Goal: Task Accomplishment & Management: Manage account settings

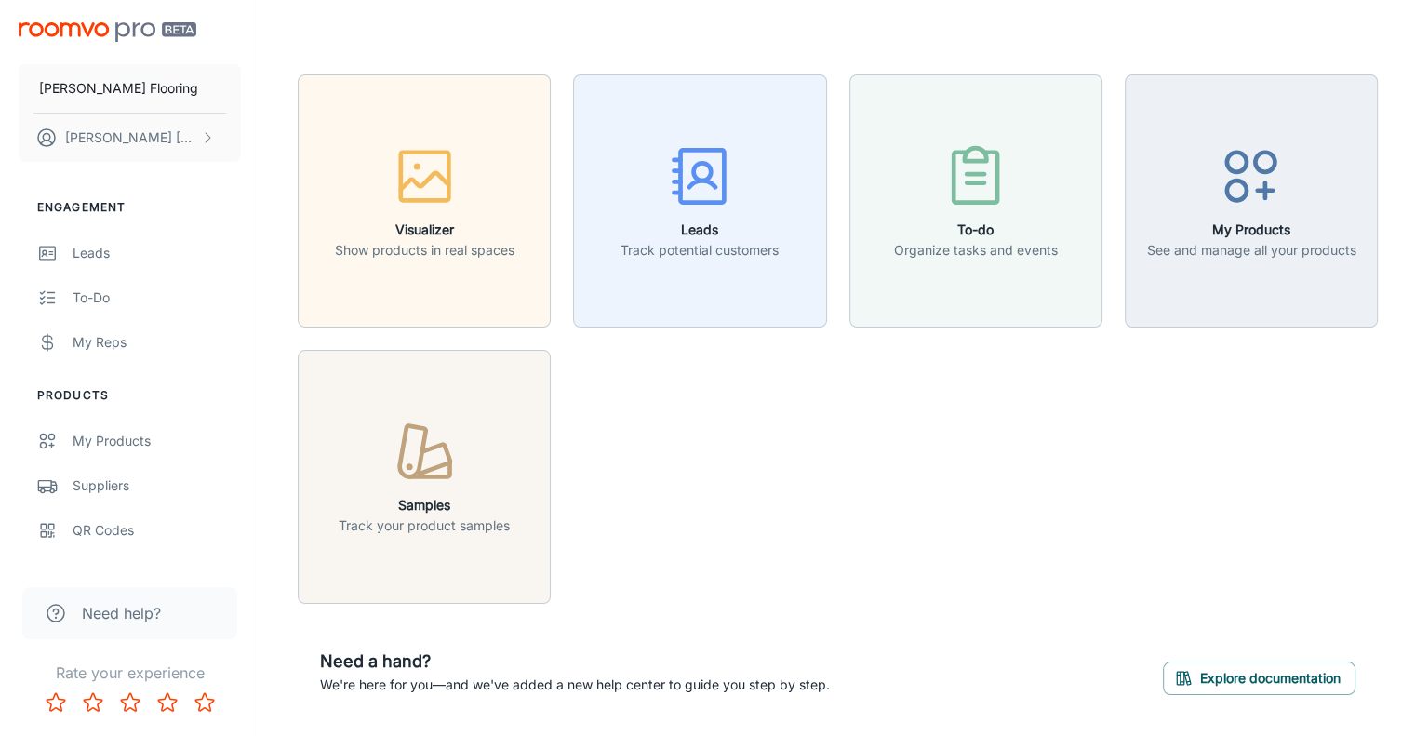
click at [797, 242] on button "Leads Track potential customers" at bounding box center [699, 200] width 253 height 253
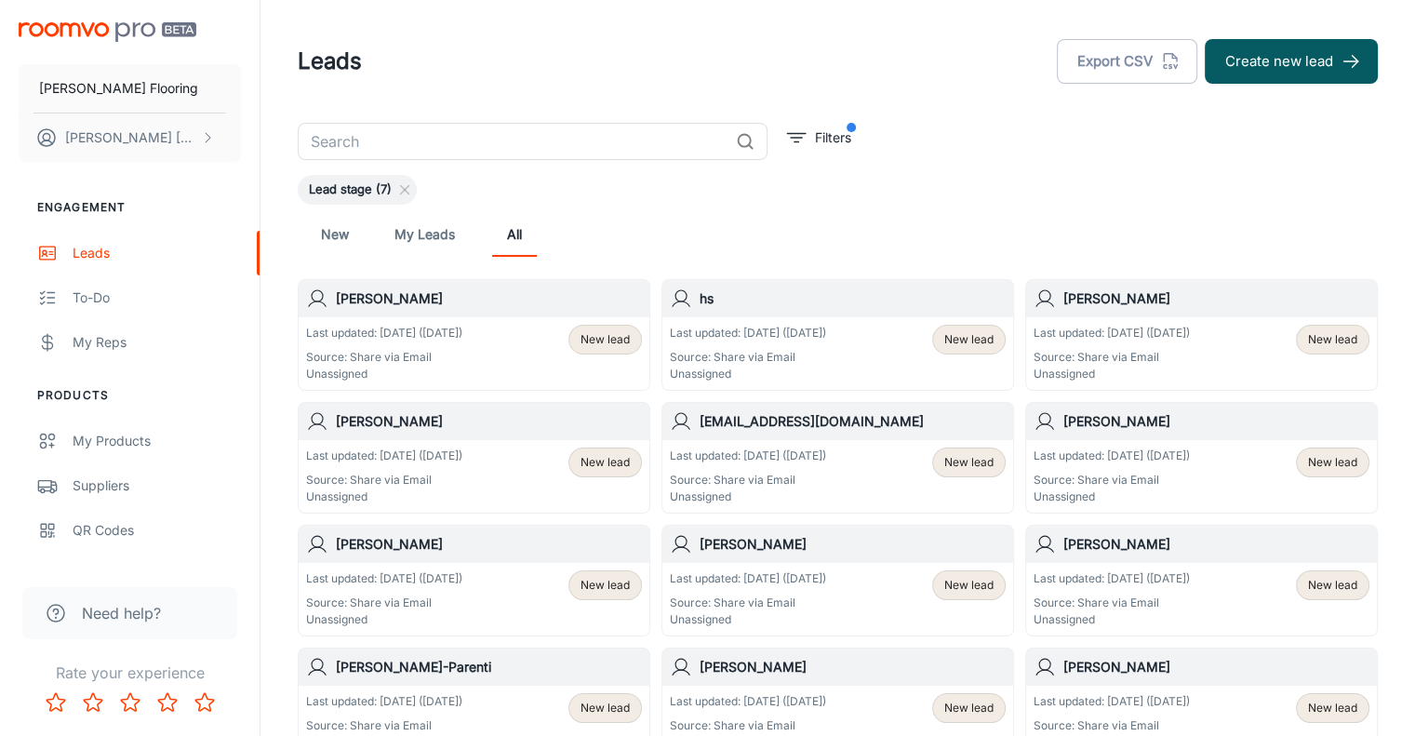
click at [437, 239] on link "My Leads" at bounding box center [424, 234] width 60 height 45
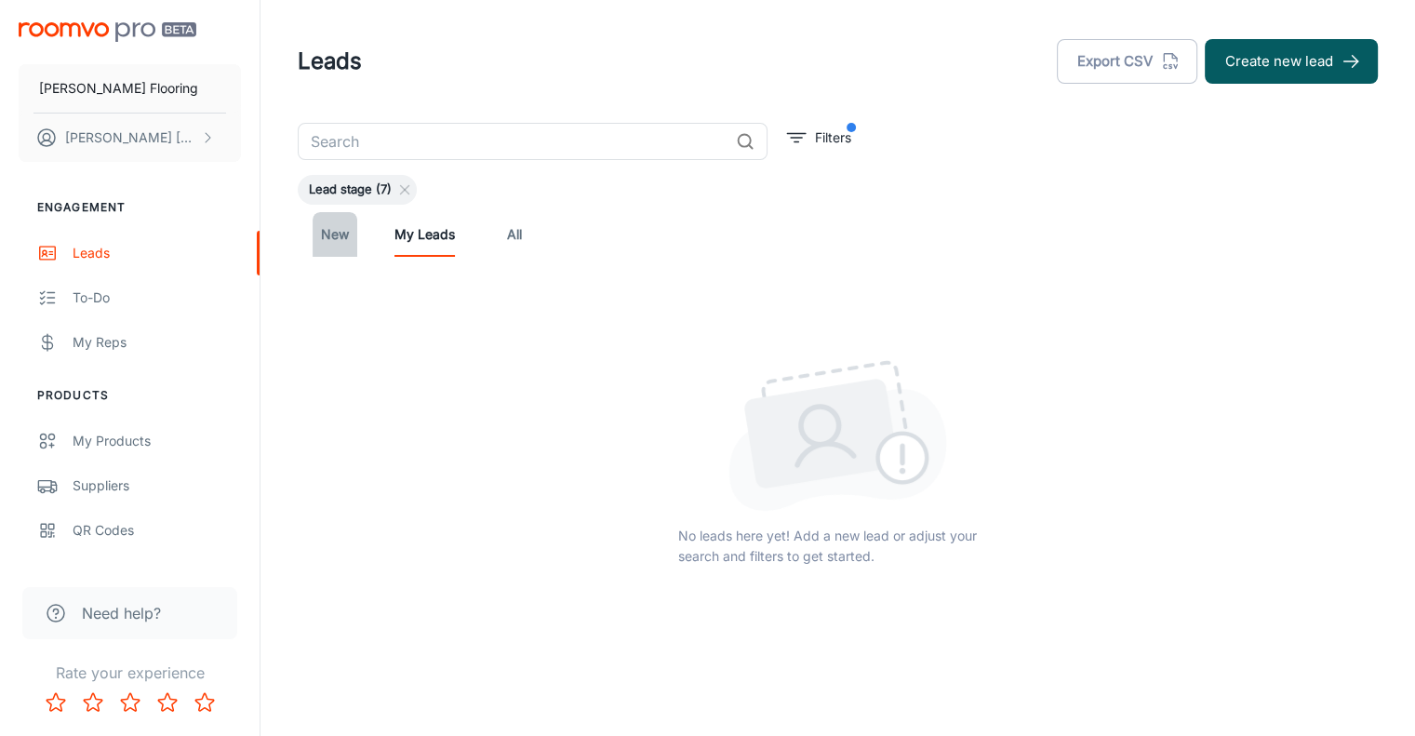
click at [322, 241] on link "New" at bounding box center [335, 234] width 45 height 45
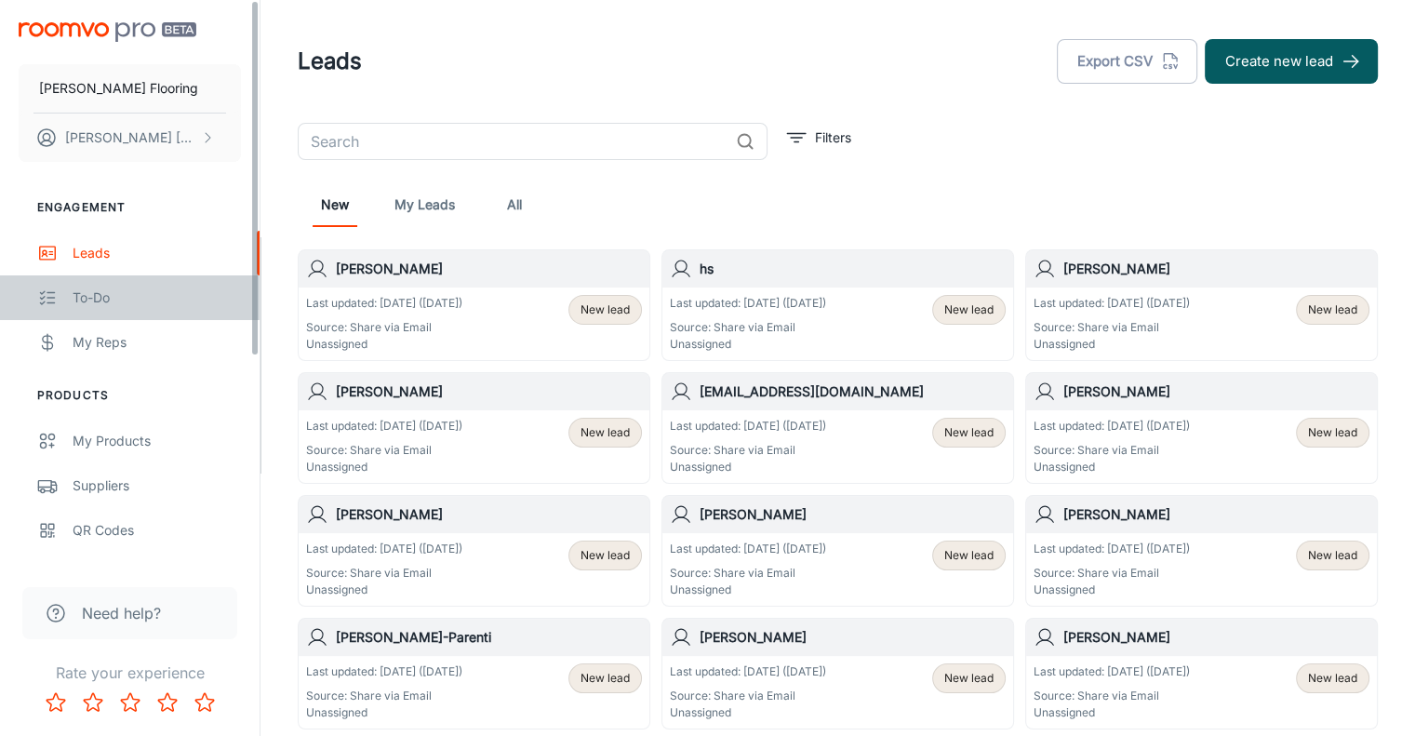
click at [100, 292] on div "To-do" at bounding box center [157, 297] width 168 height 20
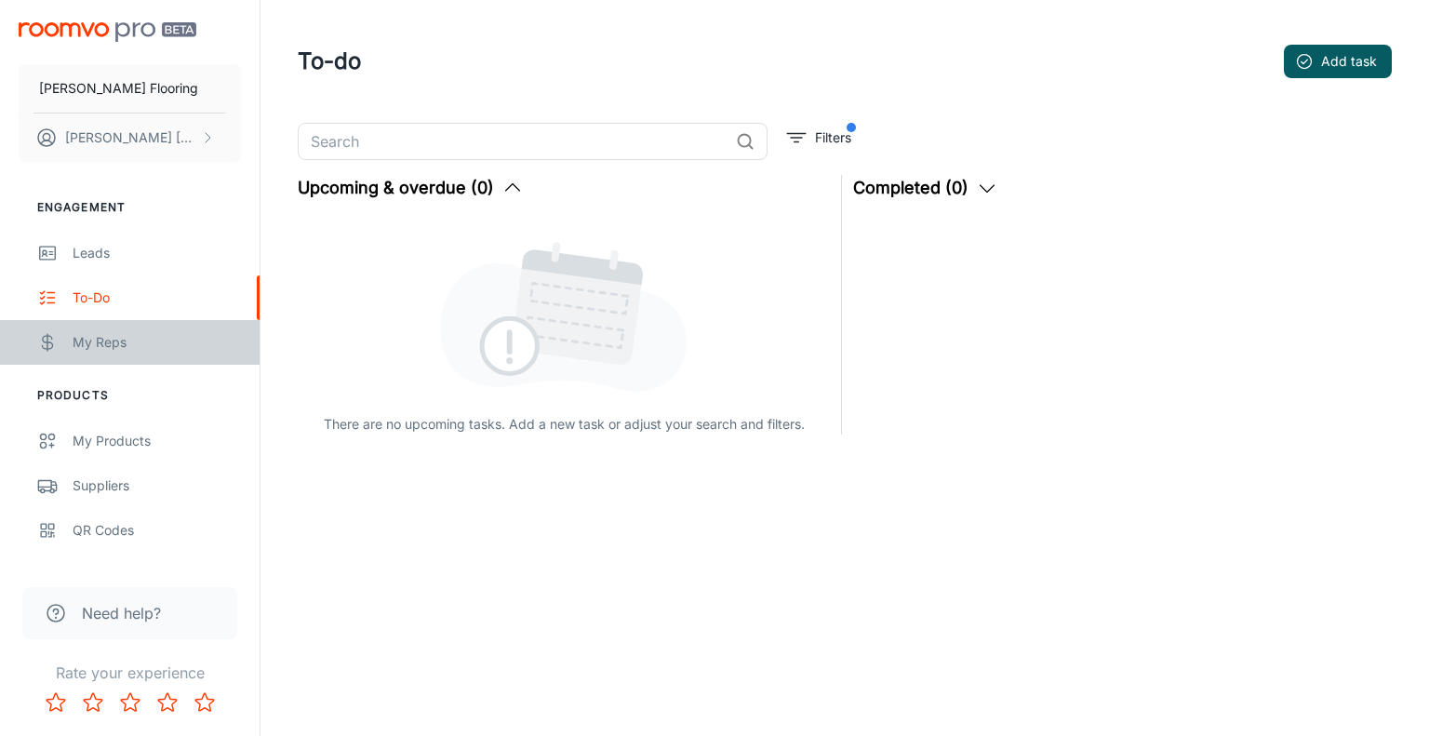
click at [112, 341] on div "My Reps" at bounding box center [157, 342] width 168 height 20
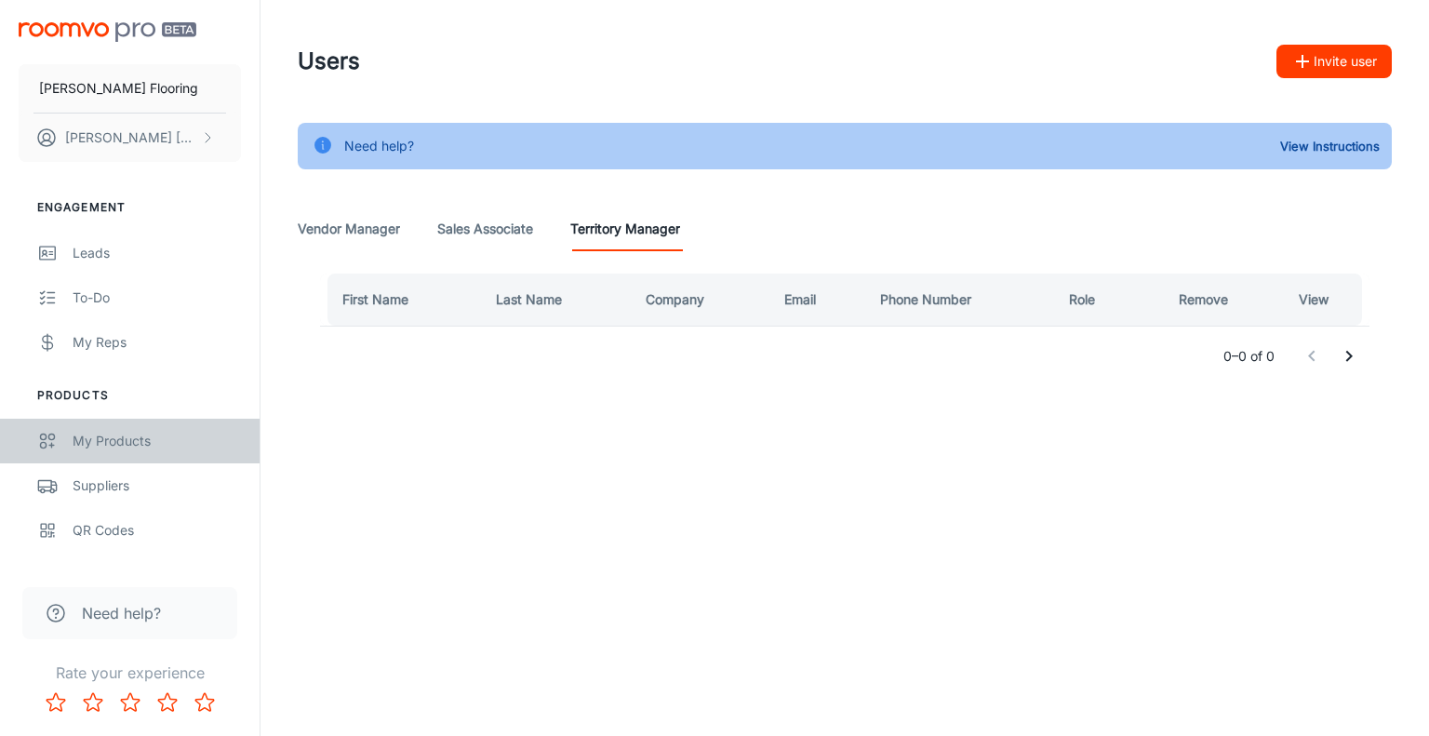
click at [115, 449] on div "My Products" at bounding box center [157, 441] width 168 height 20
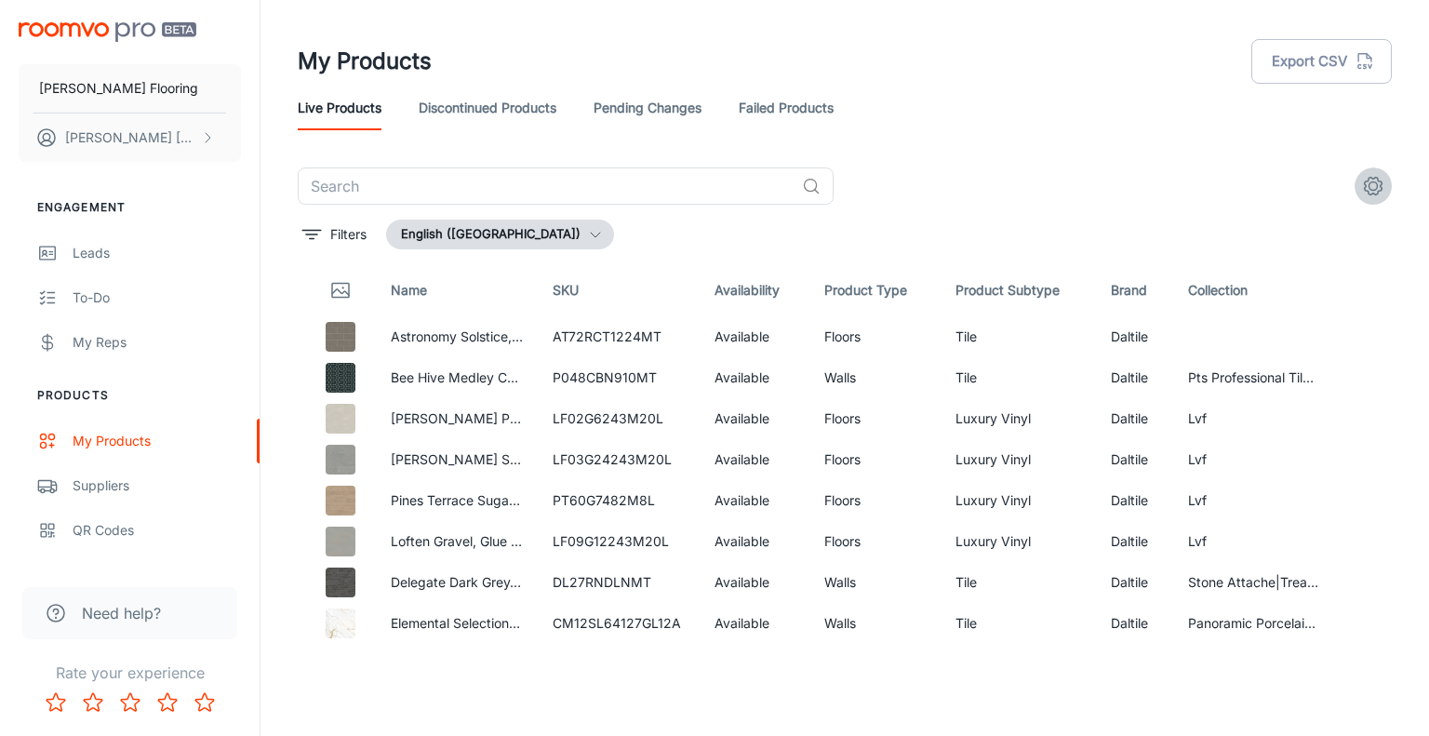
click at [1380, 188] on icon "settings" at bounding box center [1373, 186] width 22 height 22
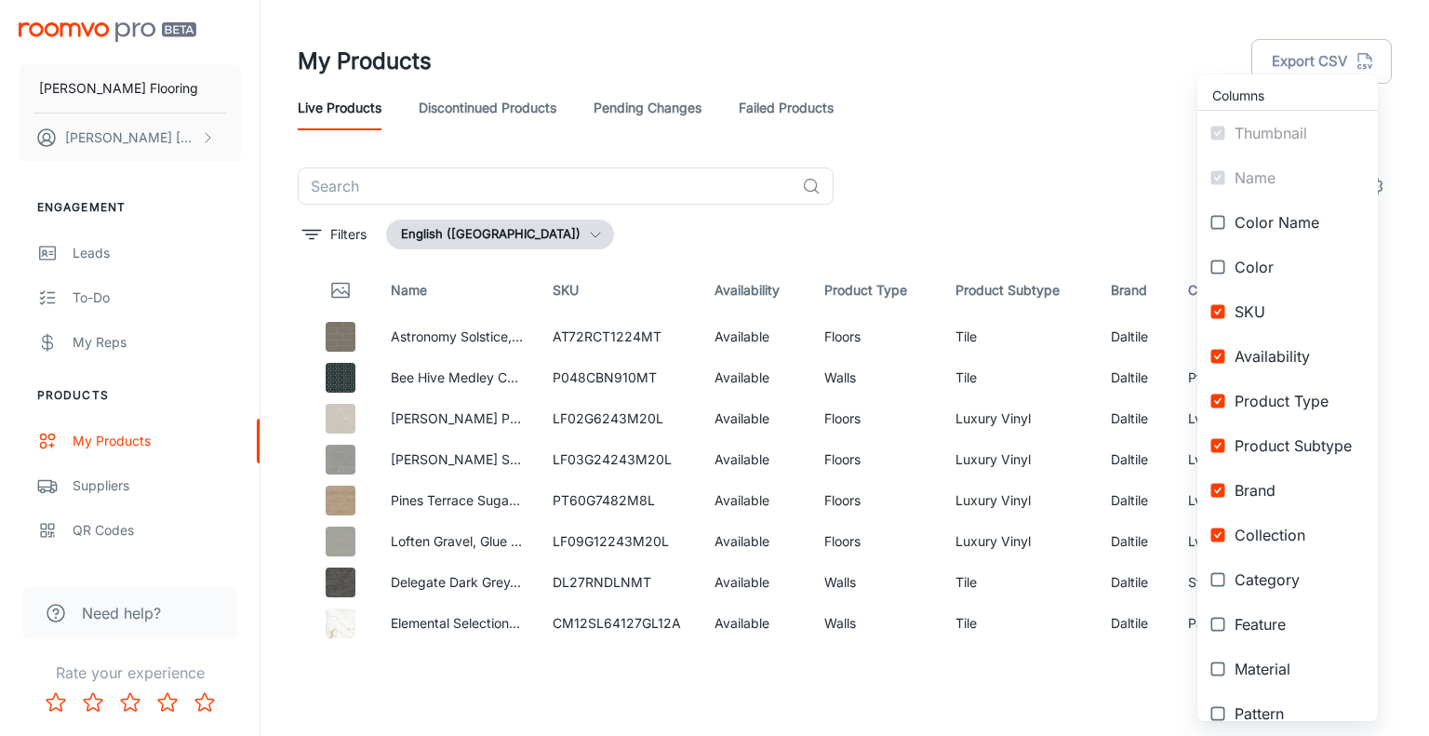
click at [704, 236] on div at bounding box center [714, 368] width 1429 height 736
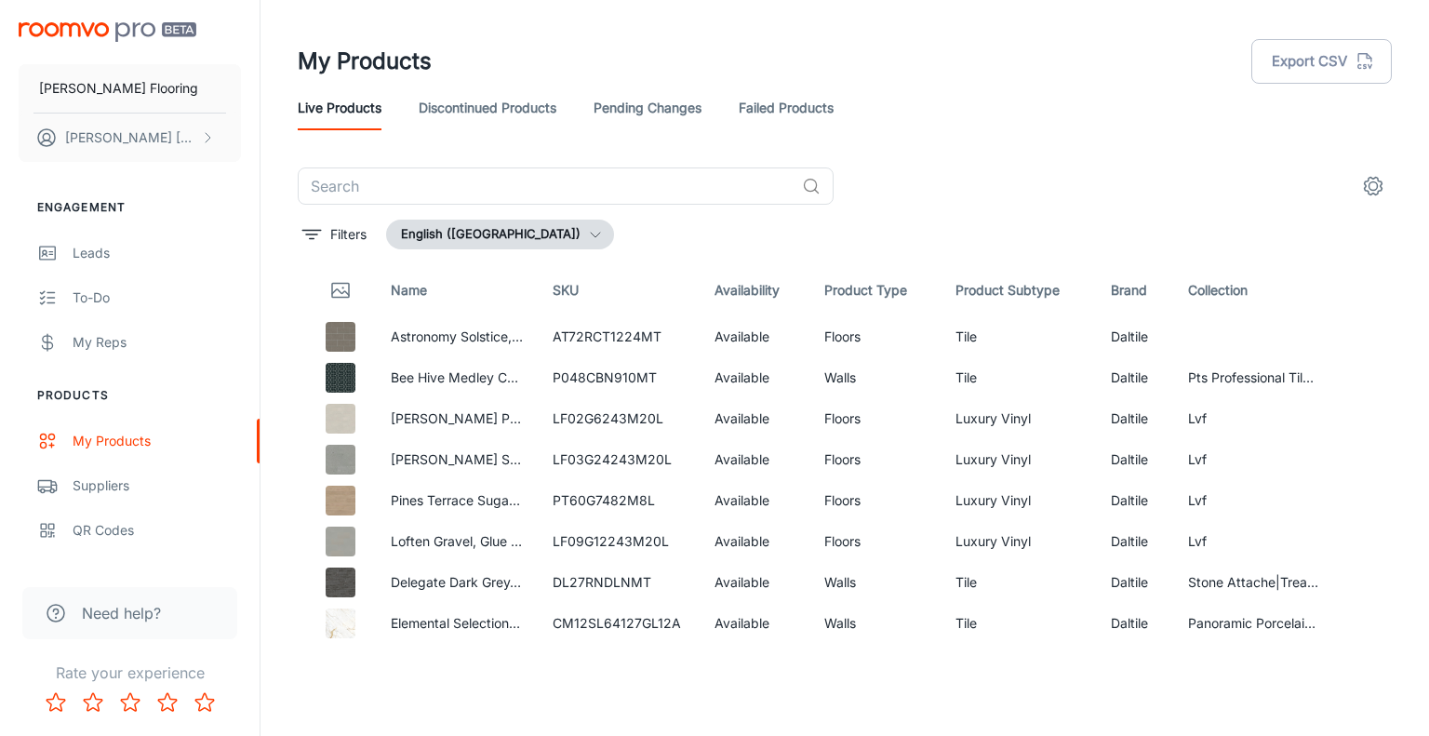
click at [150, 137] on p "[PERSON_NAME]" at bounding box center [130, 137] width 131 height 20
click at [226, 436] on div at bounding box center [714, 368] width 1429 height 736
click at [330, 226] on p "Filters" at bounding box center [348, 234] width 36 height 20
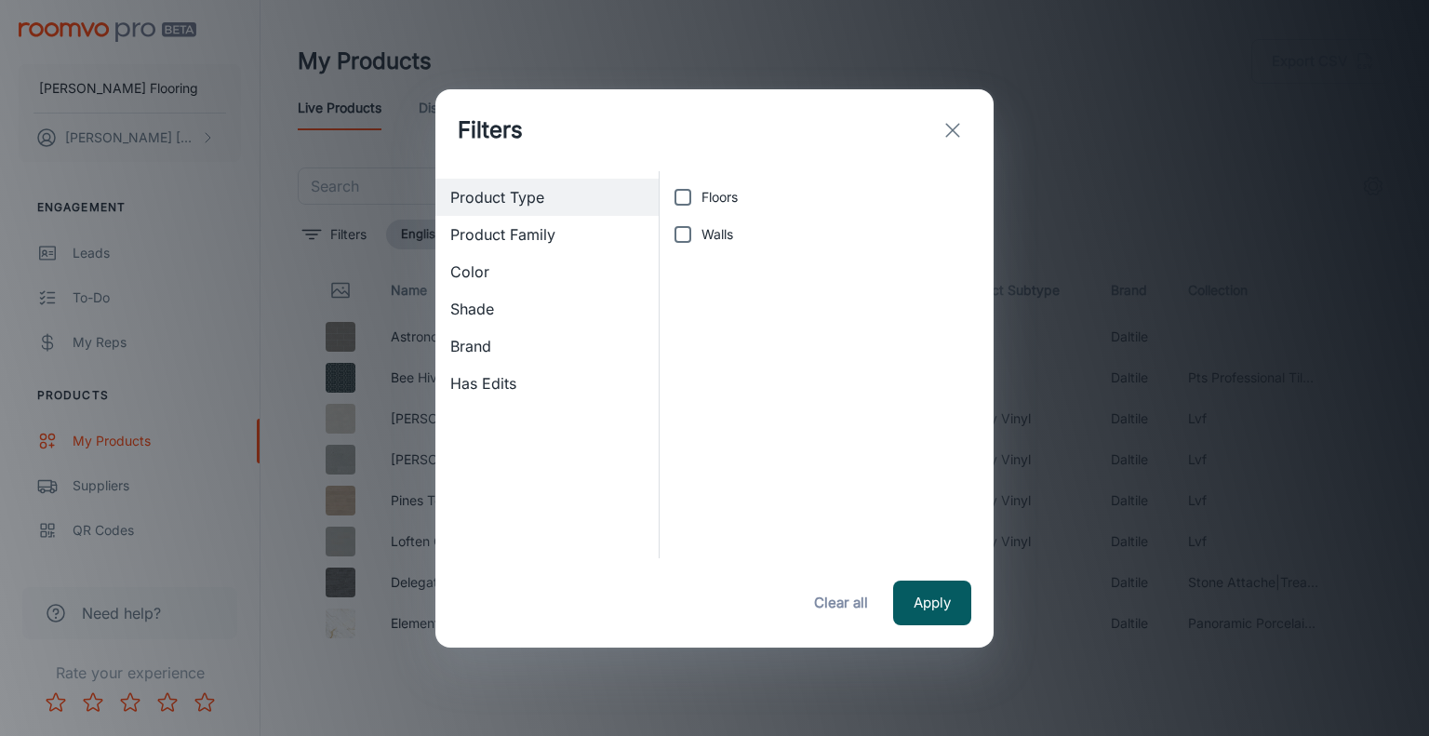
click at [689, 194] on input "Floors" at bounding box center [682, 197] width 37 height 37
checkbox input "true"
click at [473, 356] on span "Brand" at bounding box center [547, 346] width 194 height 22
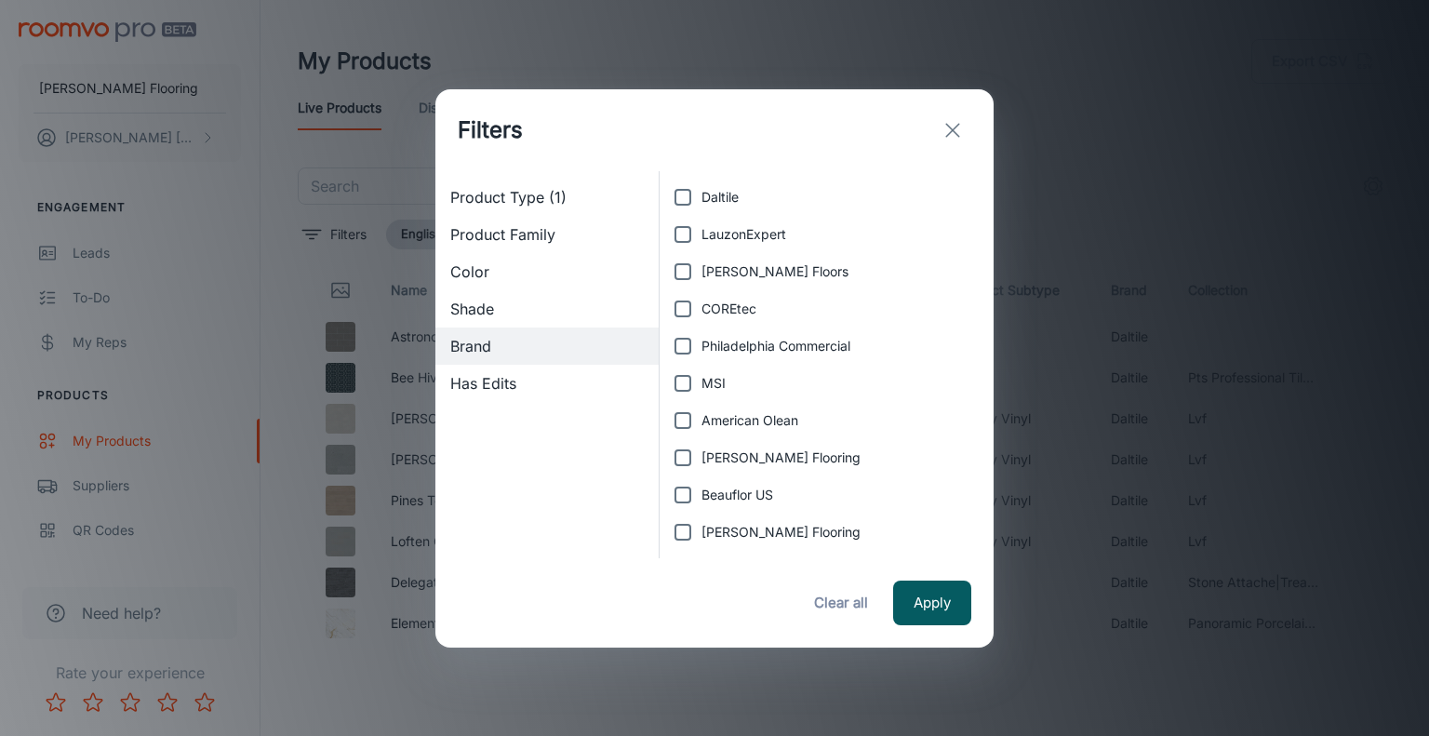
click at [919, 599] on button "Apply" at bounding box center [932, 603] width 78 height 45
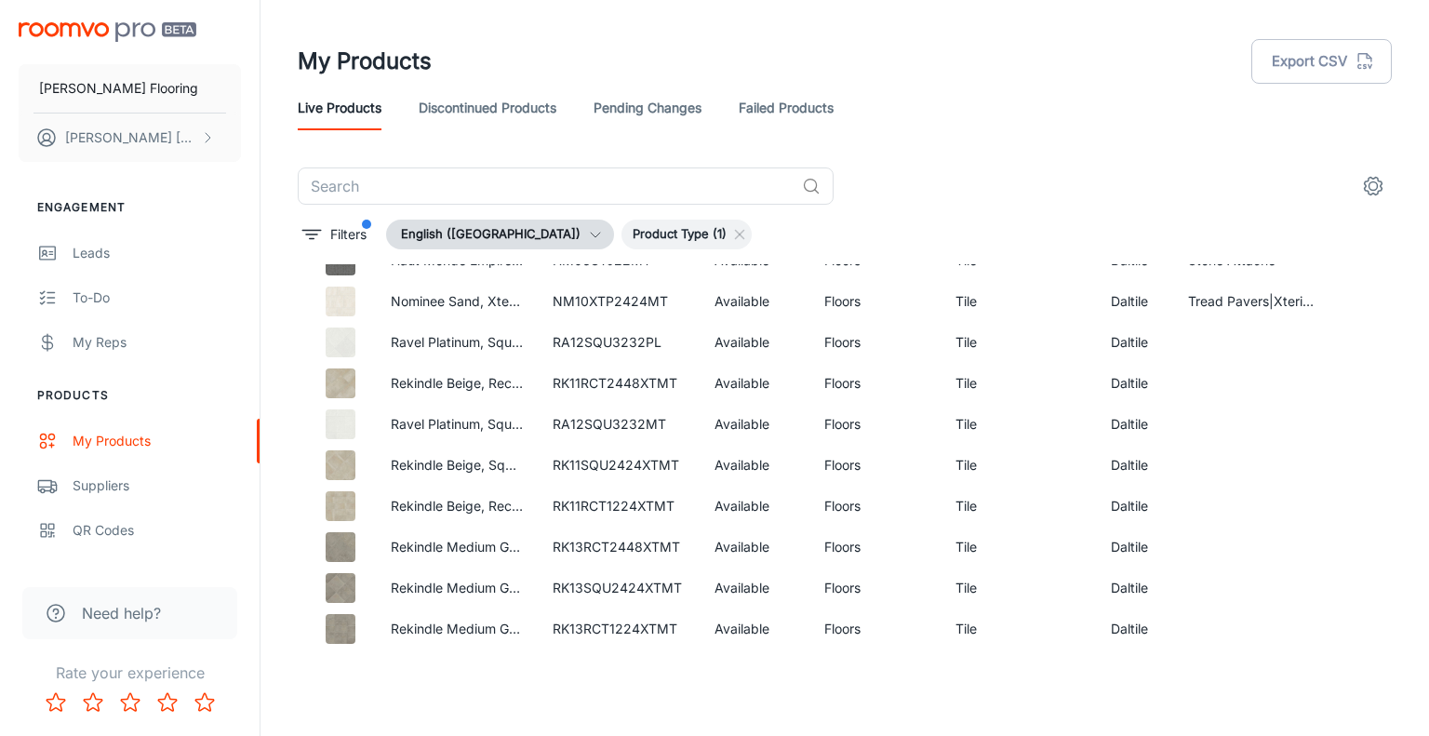
scroll to position [1638, 0]
